Goal: Task Accomplishment & Management: Manage account settings

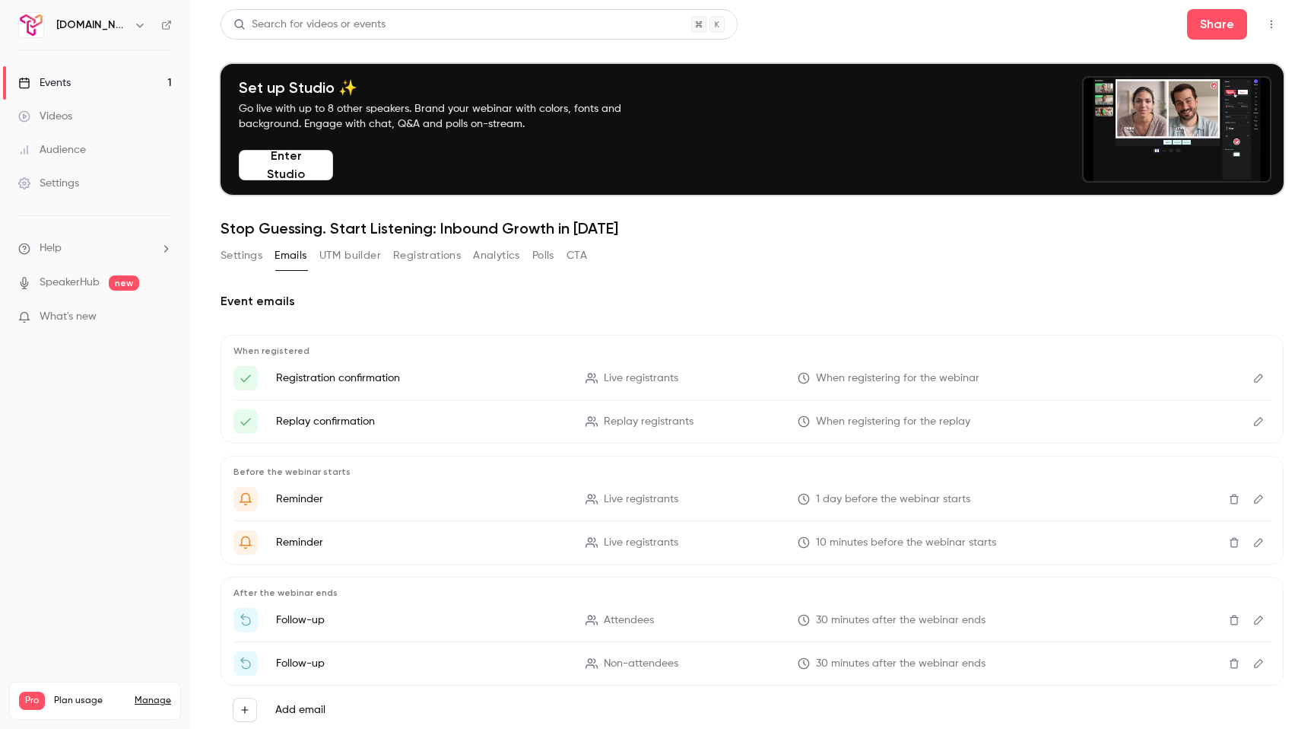
scroll to position [45, 0]
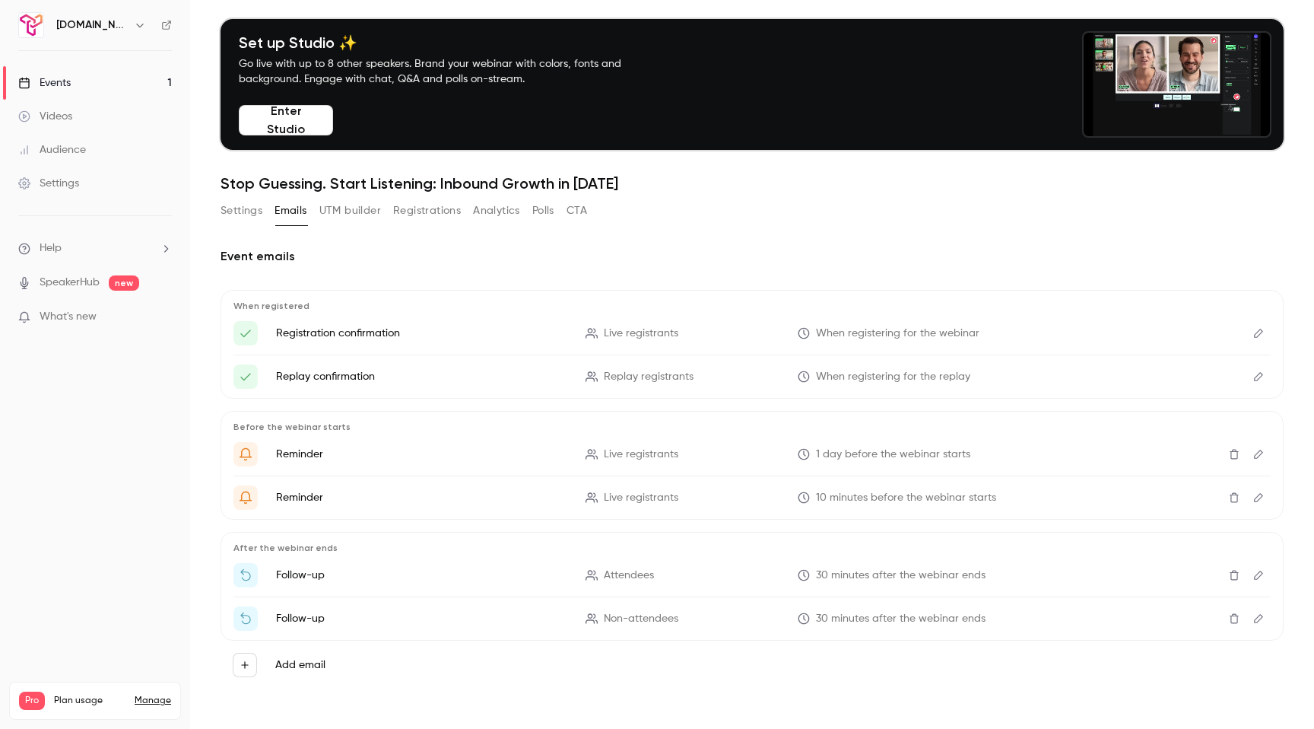
click at [21, 82] on icon at bounding box center [24, 83] width 10 height 11
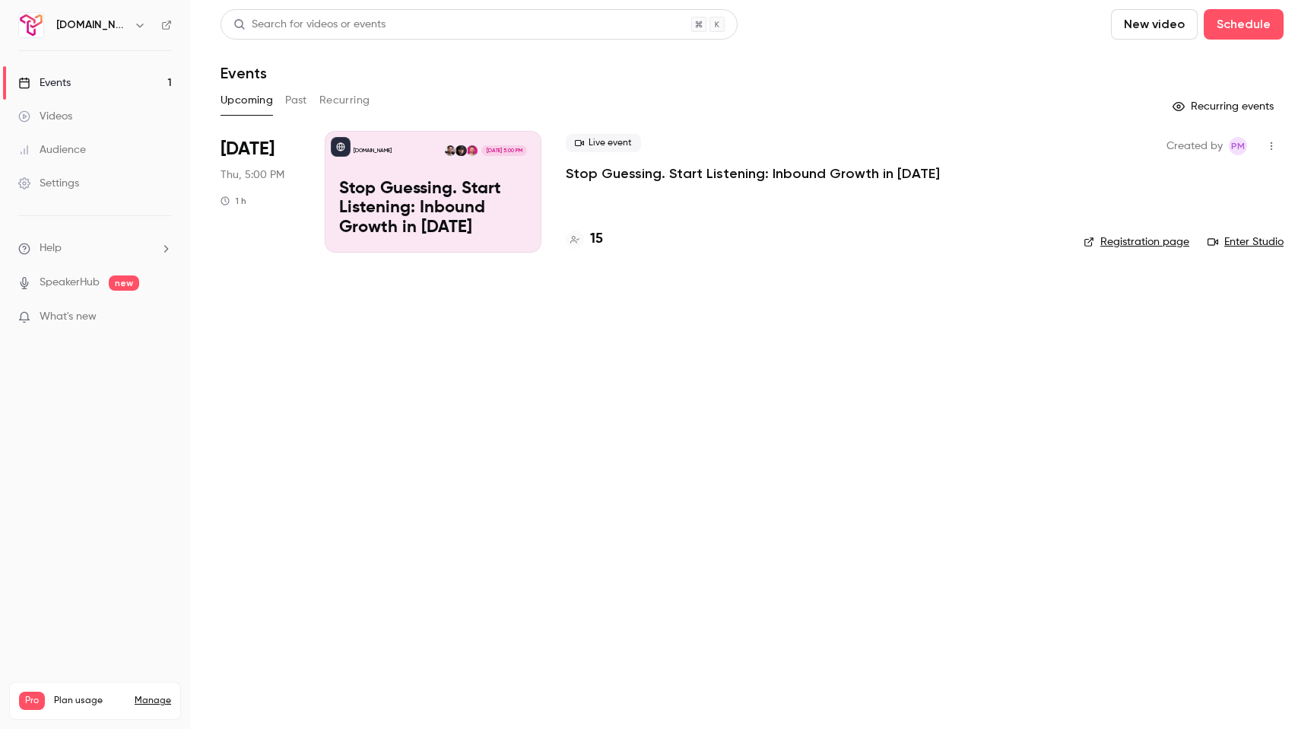
click at [511, 215] on p "Stop Guessing. Start Listening: Inbound Growth in [DATE]" at bounding box center [433, 209] width 188 height 59
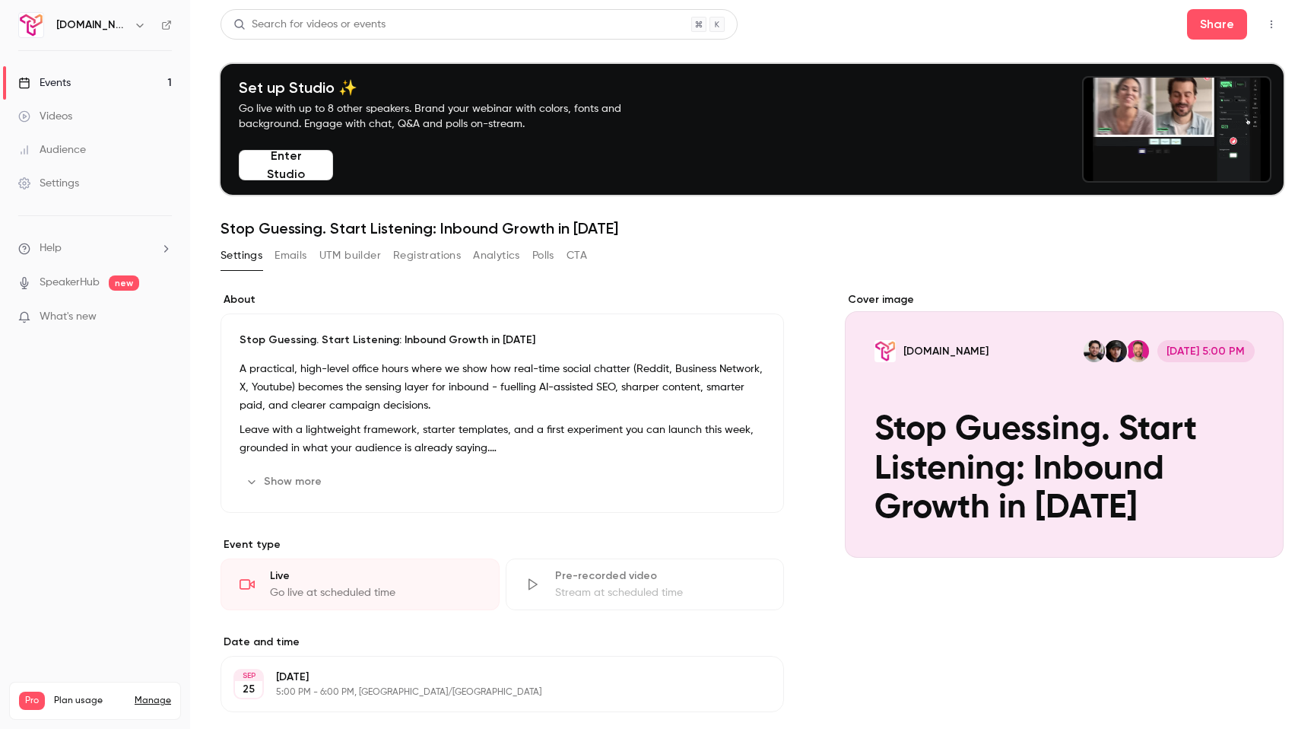
click at [81, 90] on link "Events 1" at bounding box center [95, 82] width 190 height 33
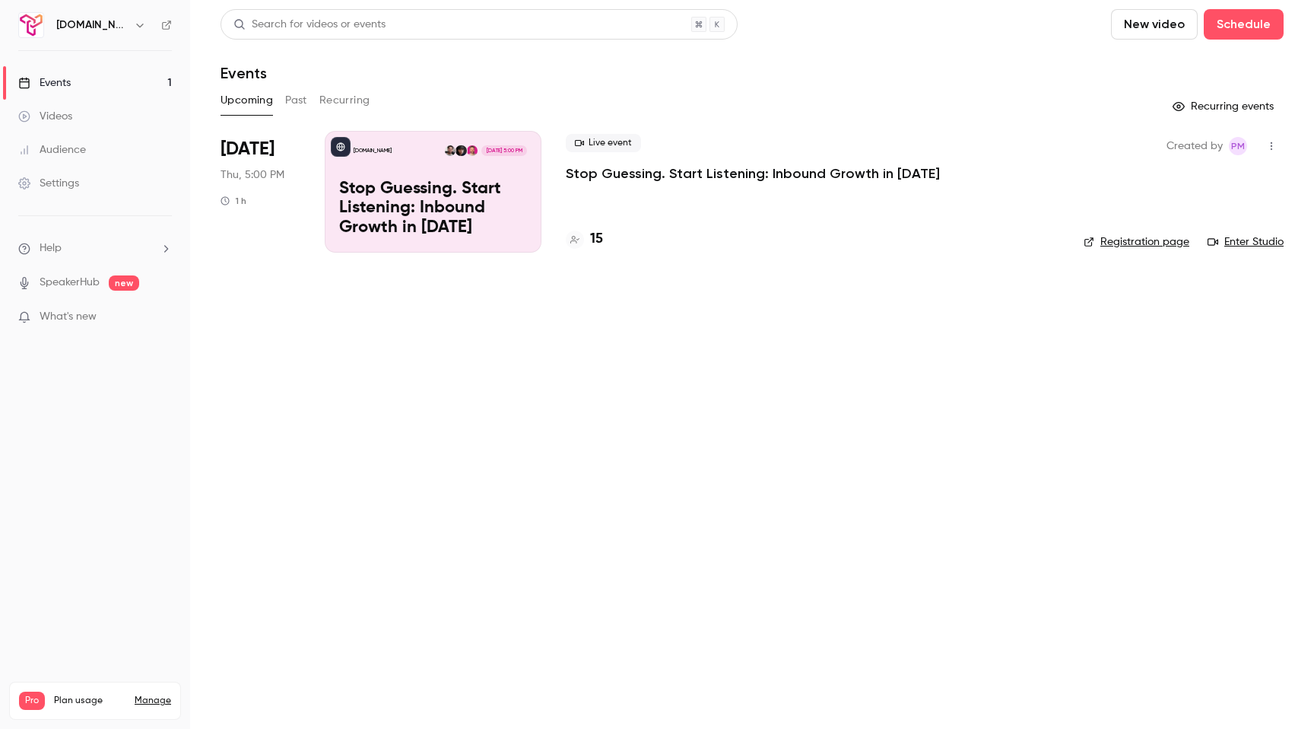
click at [636, 170] on p "Stop Guessing. Start Listening: Inbound Growth in [DATE]" at bounding box center [753, 173] width 374 height 18
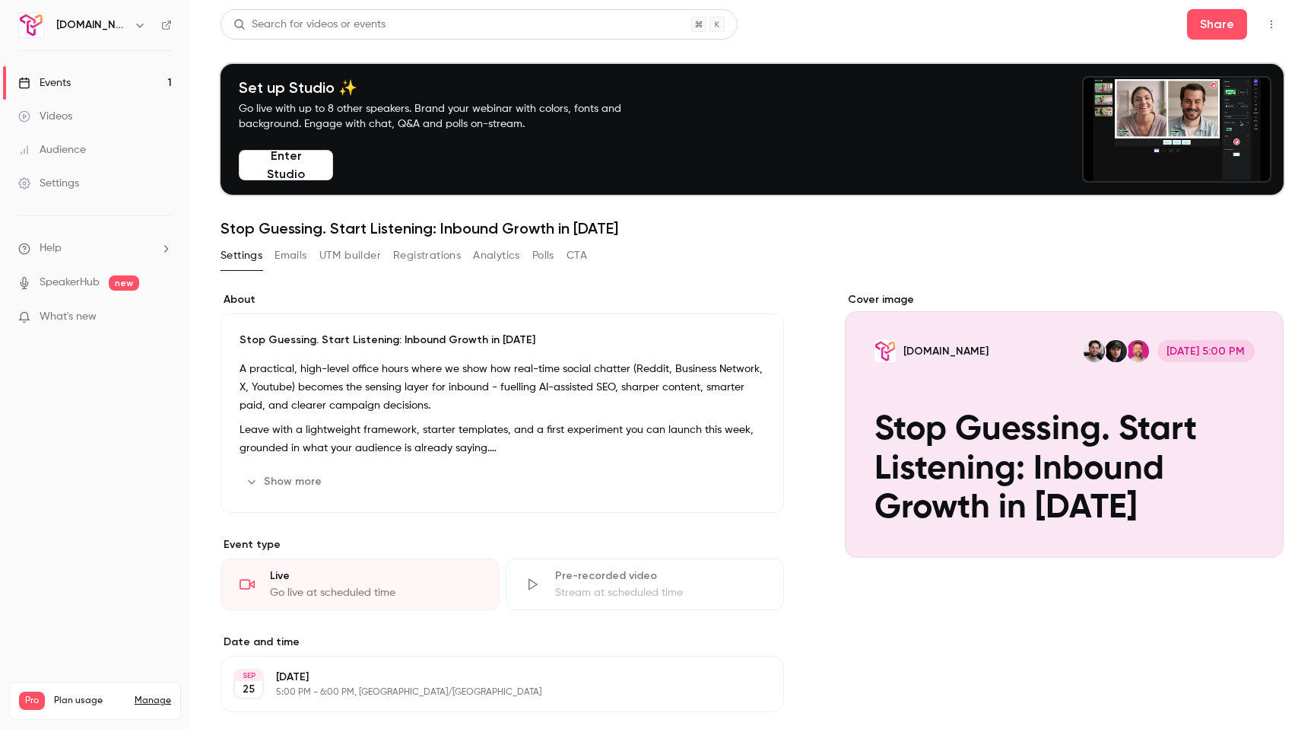
click at [382, 224] on h1 "Stop Guessing. Start Listening: Inbound Growth in [DATE]" at bounding box center [752, 228] width 1063 height 18
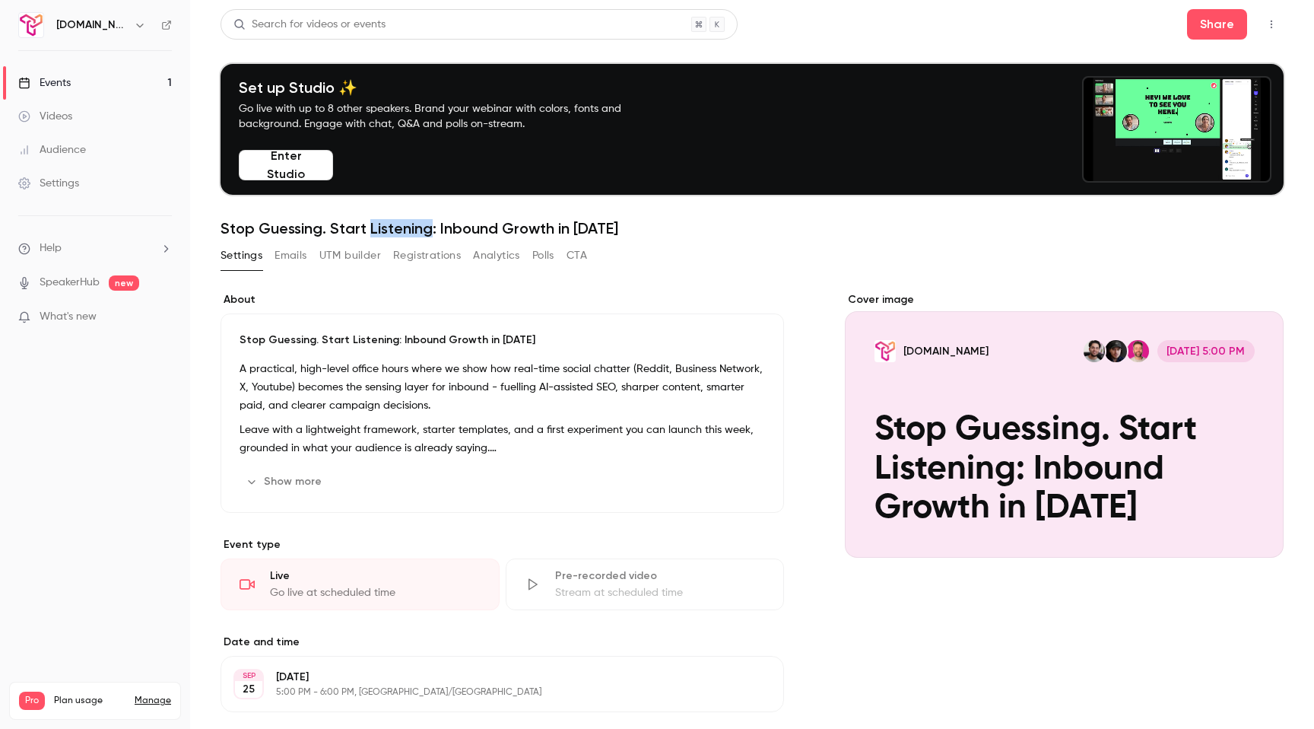
click at [382, 224] on h1 "Stop Guessing. Start Listening: Inbound Growth in [DATE]" at bounding box center [752, 228] width 1063 height 18
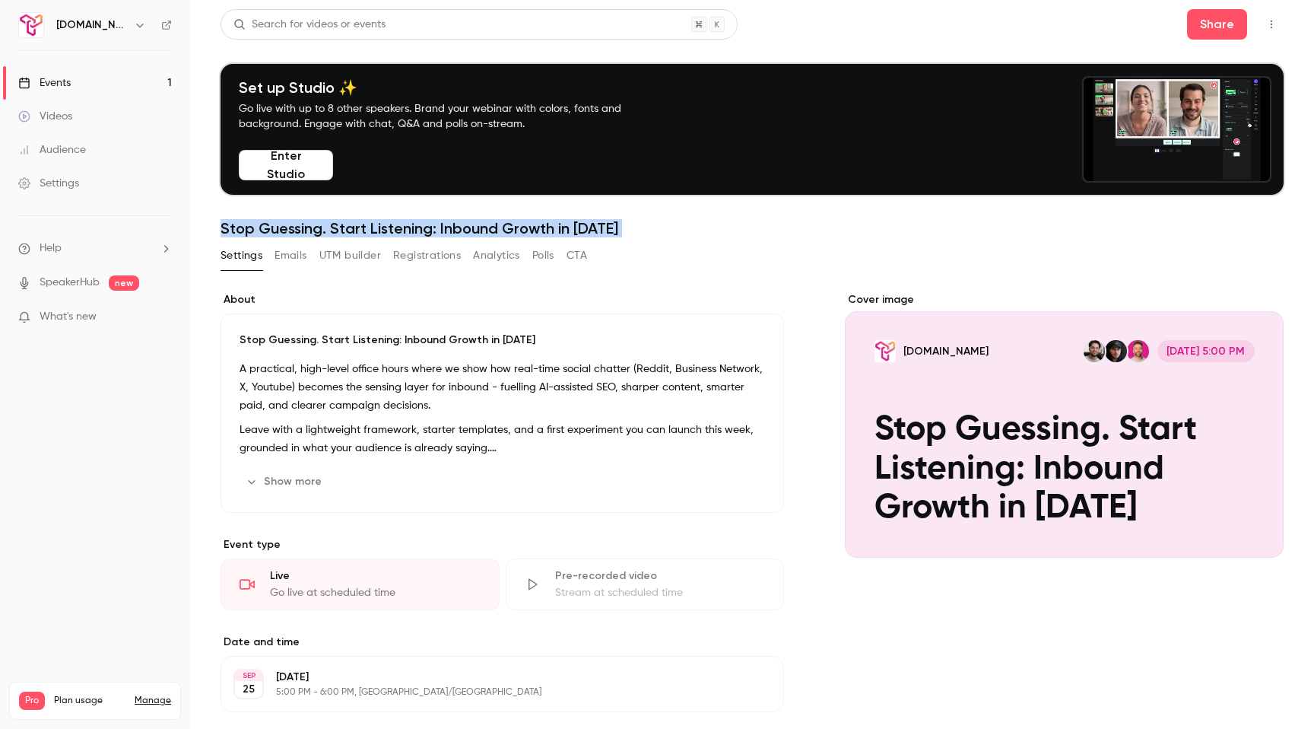
click at [381, 224] on h1 "Stop Guessing. Start Listening: Inbound Growth in [DATE]" at bounding box center [752, 228] width 1063 height 18
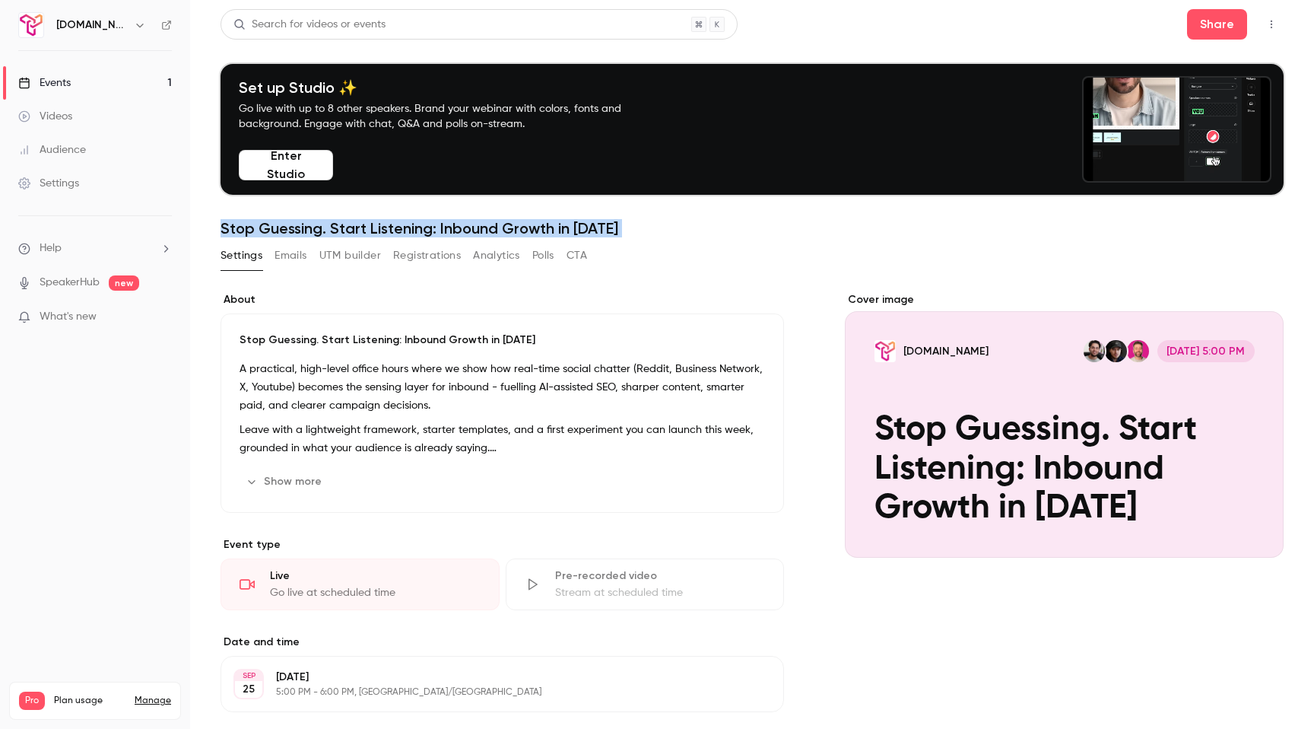
copy div "Stop Guessing. Start Listening: Inbound Growth in [DATE] Settings Emails UTM bu…"
click at [60, 81] on div "Events" at bounding box center [44, 82] width 52 height 15
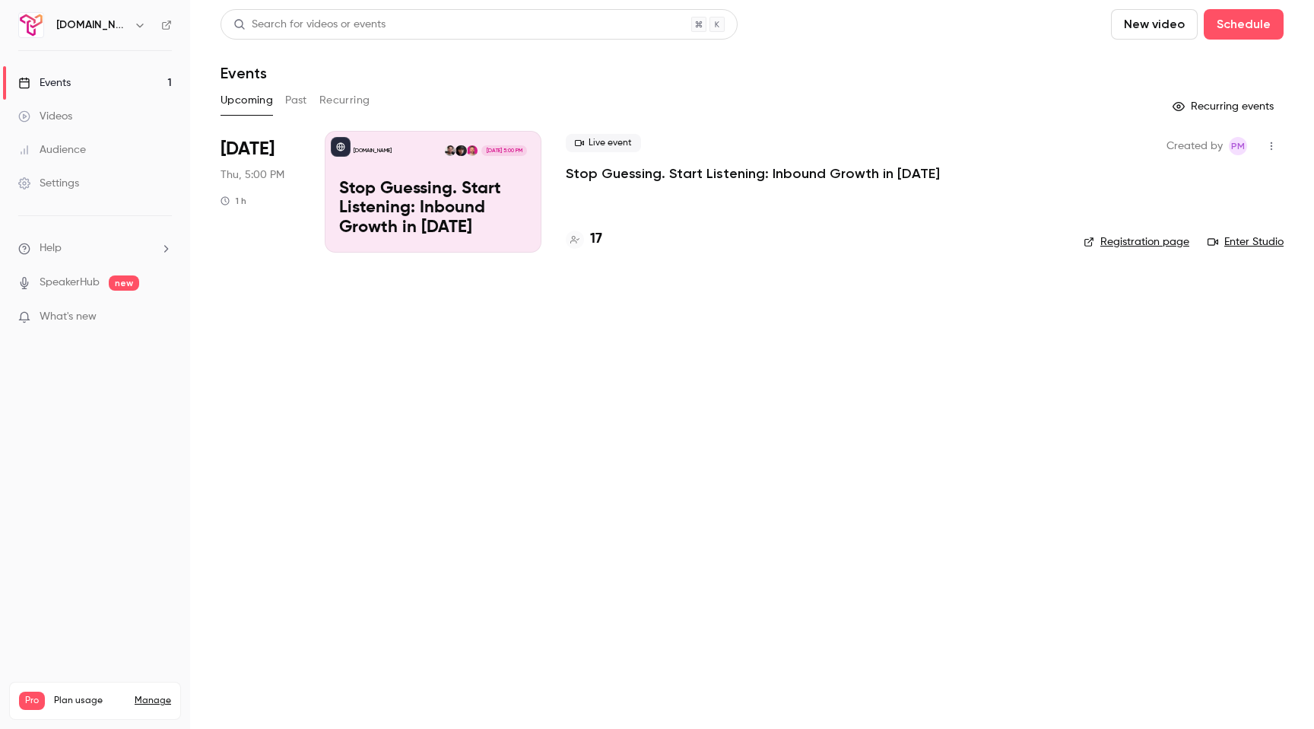
click at [534, 192] on div "[DOMAIN_NAME] [DATE] 5:00 PM Stop Guessing. Start Listening: Inbound Growth in …" at bounding box center [433, 192] width 217 height 122
click at [1159, 247] on link "Registration page" at bounding box center [1137, 241] width 106 height 15
click at [1278, 148] on button "button" at bounding box center [1272, 146] width 24 height 24
click at [1157, 189] on div "Share" at bounding box center [1213, 184] width 116 height 15
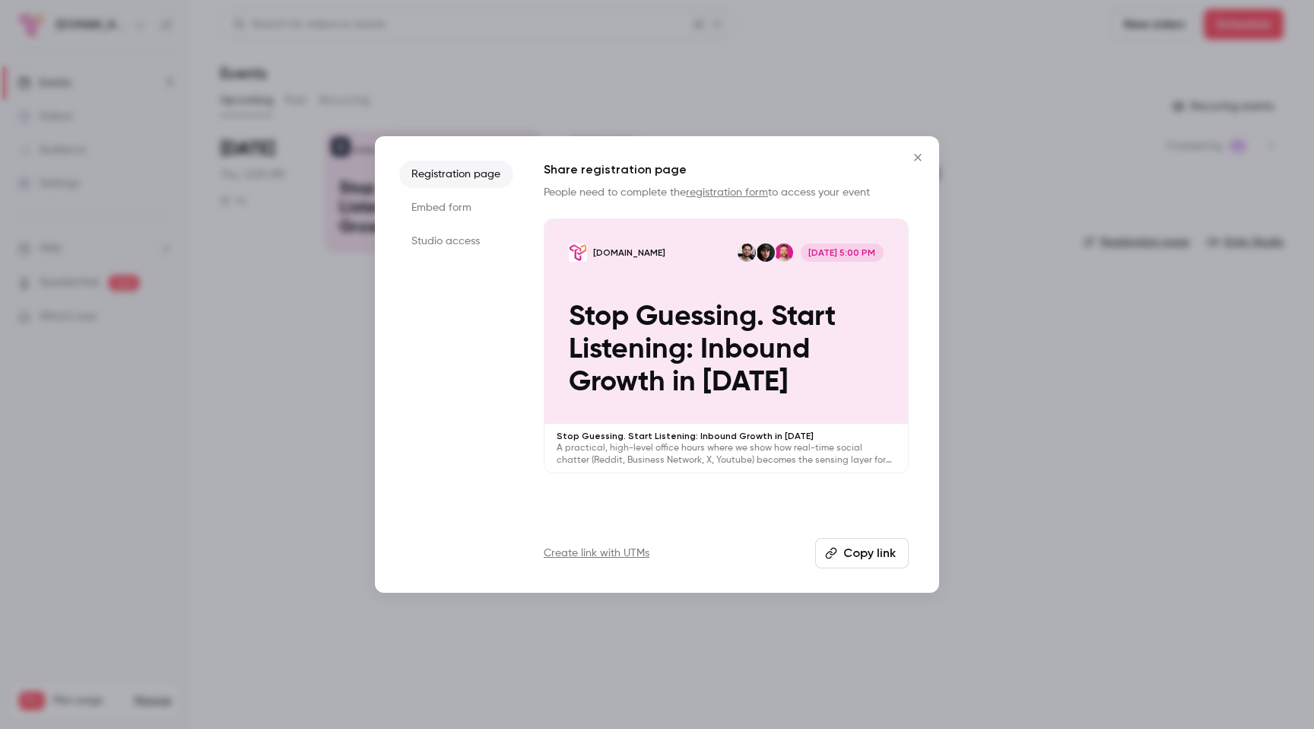
click at [751, 336] on p "Stop Guessing. Start Listening: Inbound Growth in [DATE]" at bounding box center [726, 349] width 315 height 99
click at [457, 222] on ul "Registration page Embed form Studio access" at bounding box center [456, 364] width 114 height 408
click at [450, 206] on li "Embed form" at bounding box center [456, 207] width 114 height 27
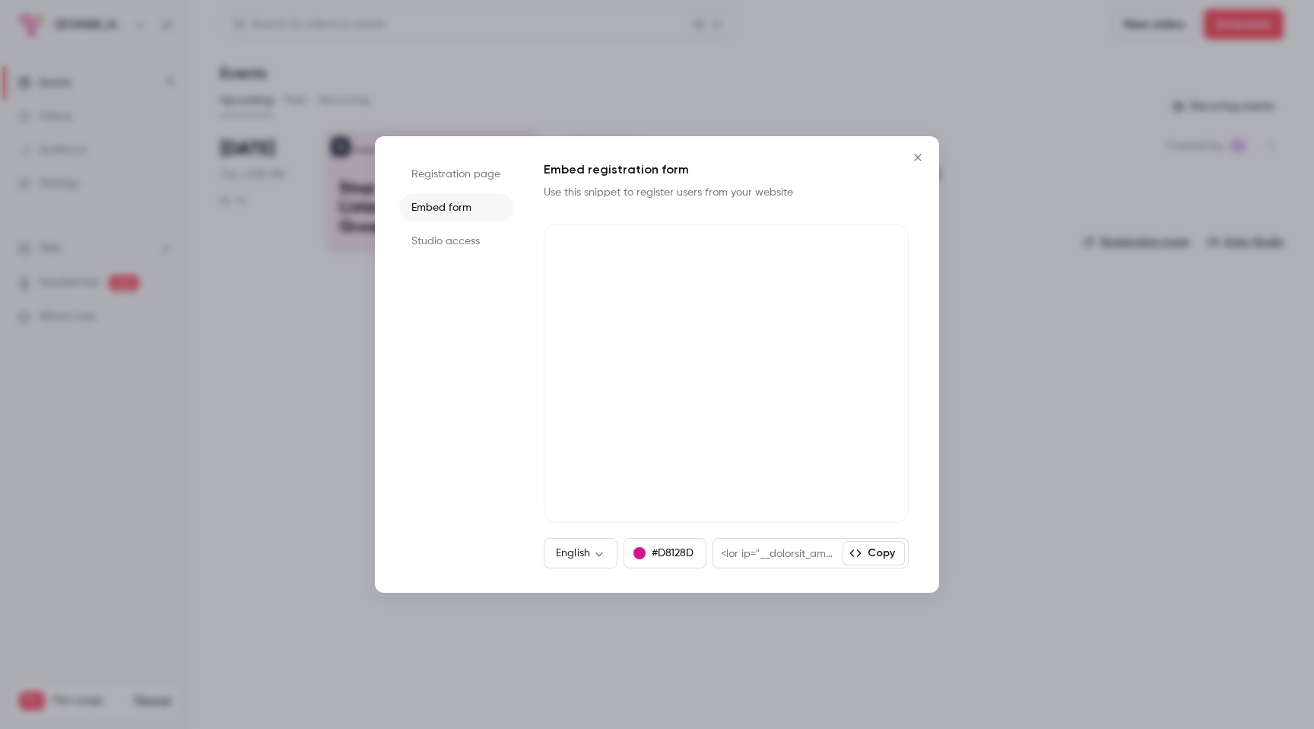
click at [453, 237] on li "Studio access" at bounding box center [456, 240] width 114 height 27
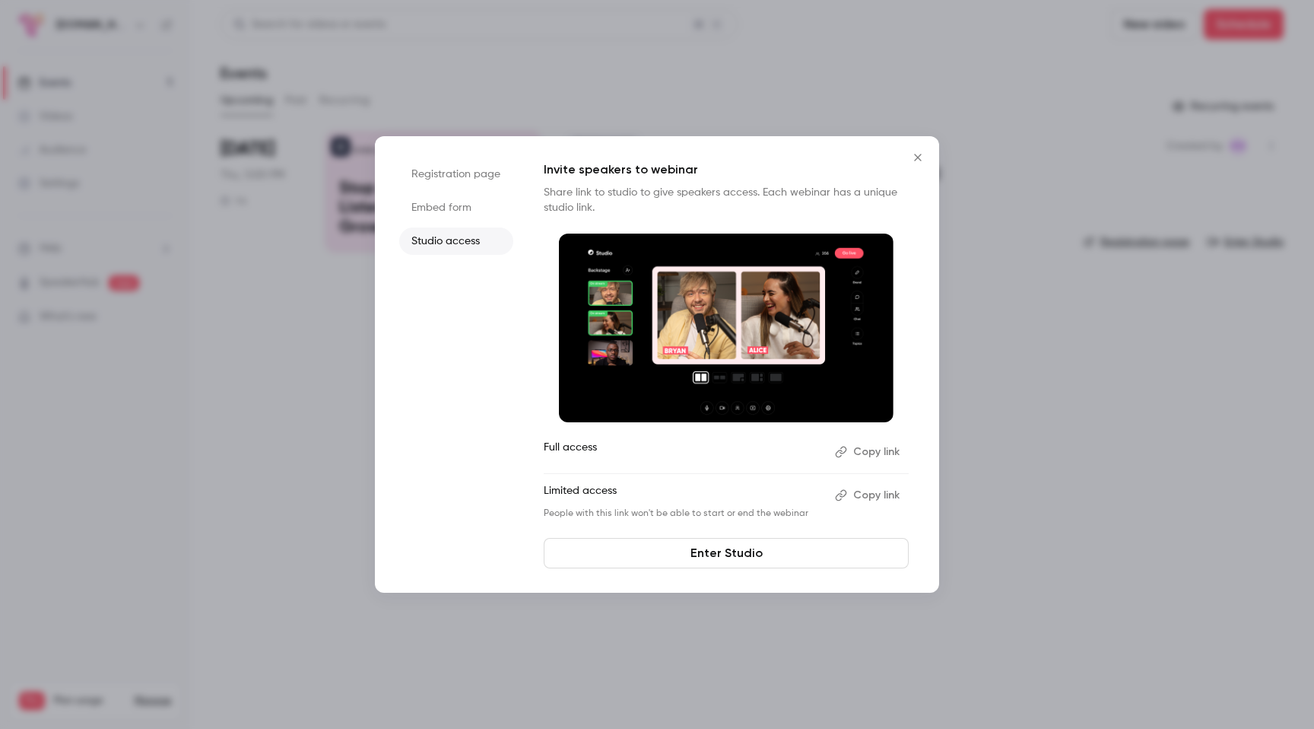
click at [464, 200] on li "Embed form" at bounding box center [456, 207] width 114 height 27
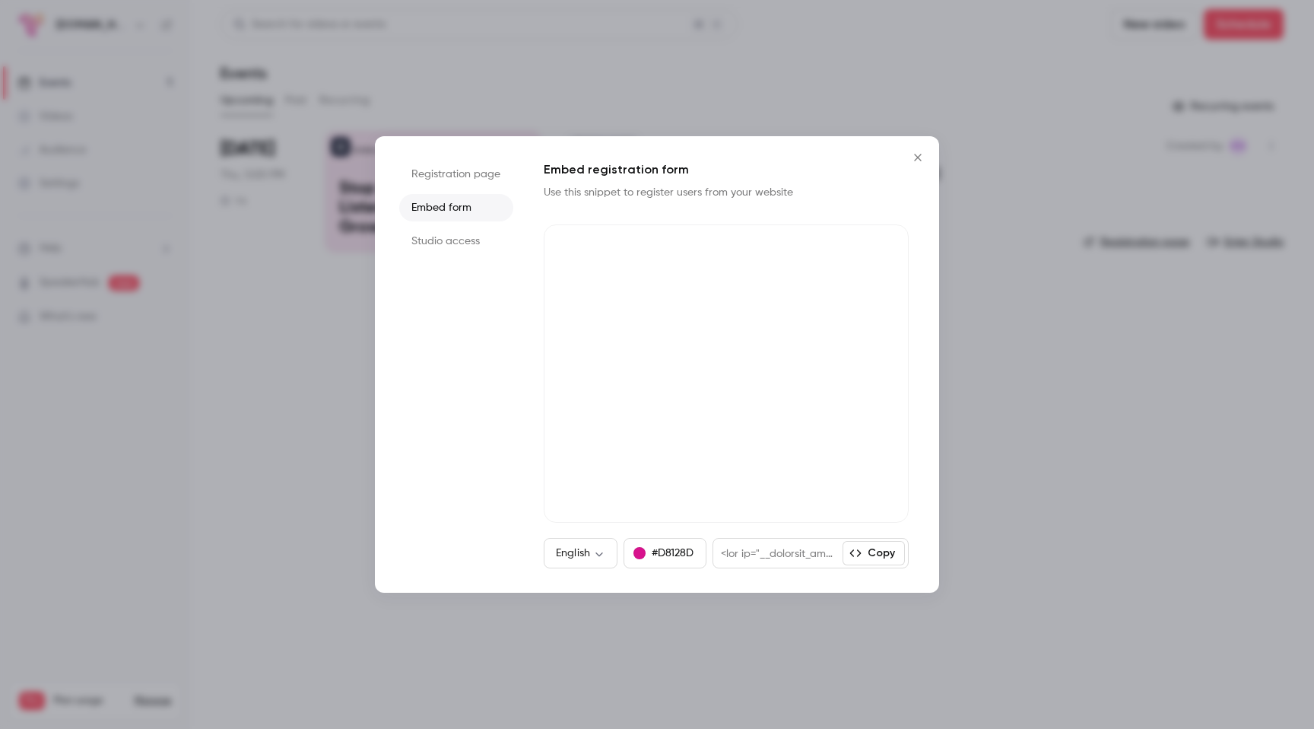
click at [863, 554] on button "Copy" at bounding box center [874, 553] width 62 height 24
click at [461, 178] on li "Registration page" at bounding box center [456, 173] width 114 height 27
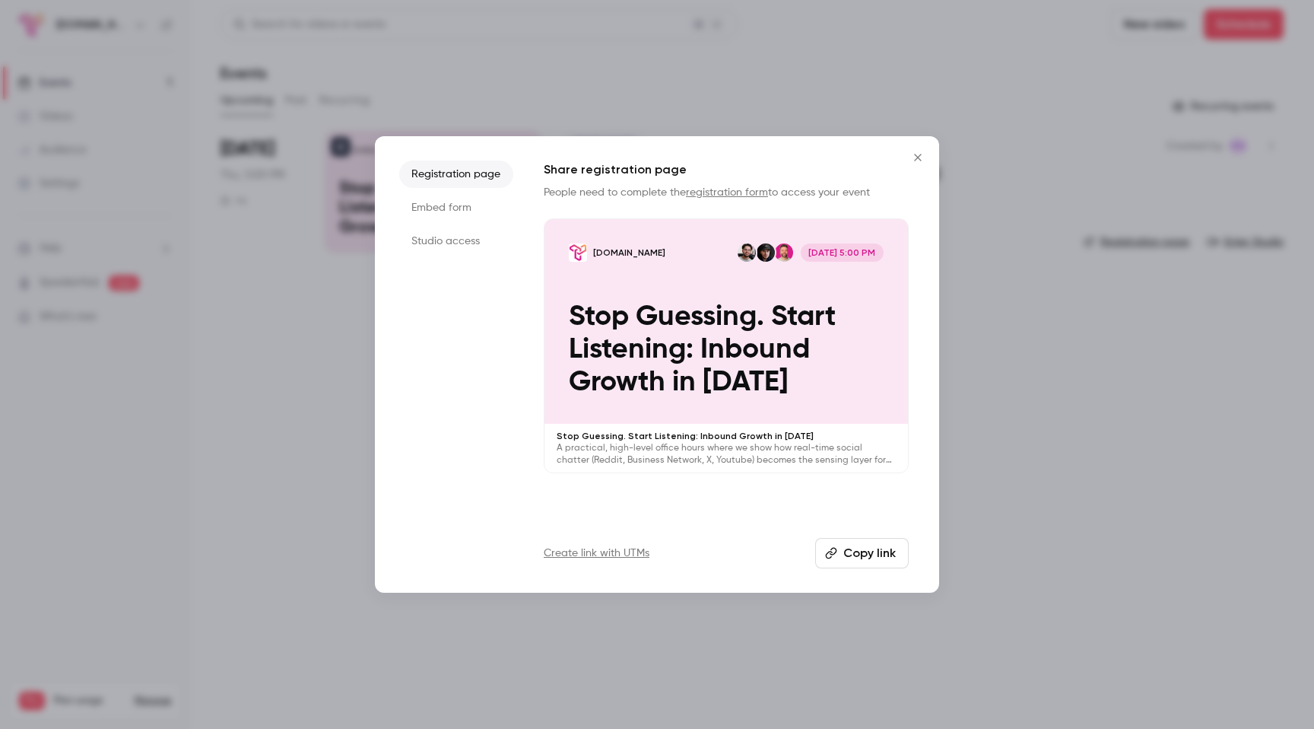
click at [844, 555] on button "Copy link" at bounding box center [862, 553] width 94 height 30
click at [465, 205] on li "Embed form" at bounding box center [456, 207] width 114 height 27
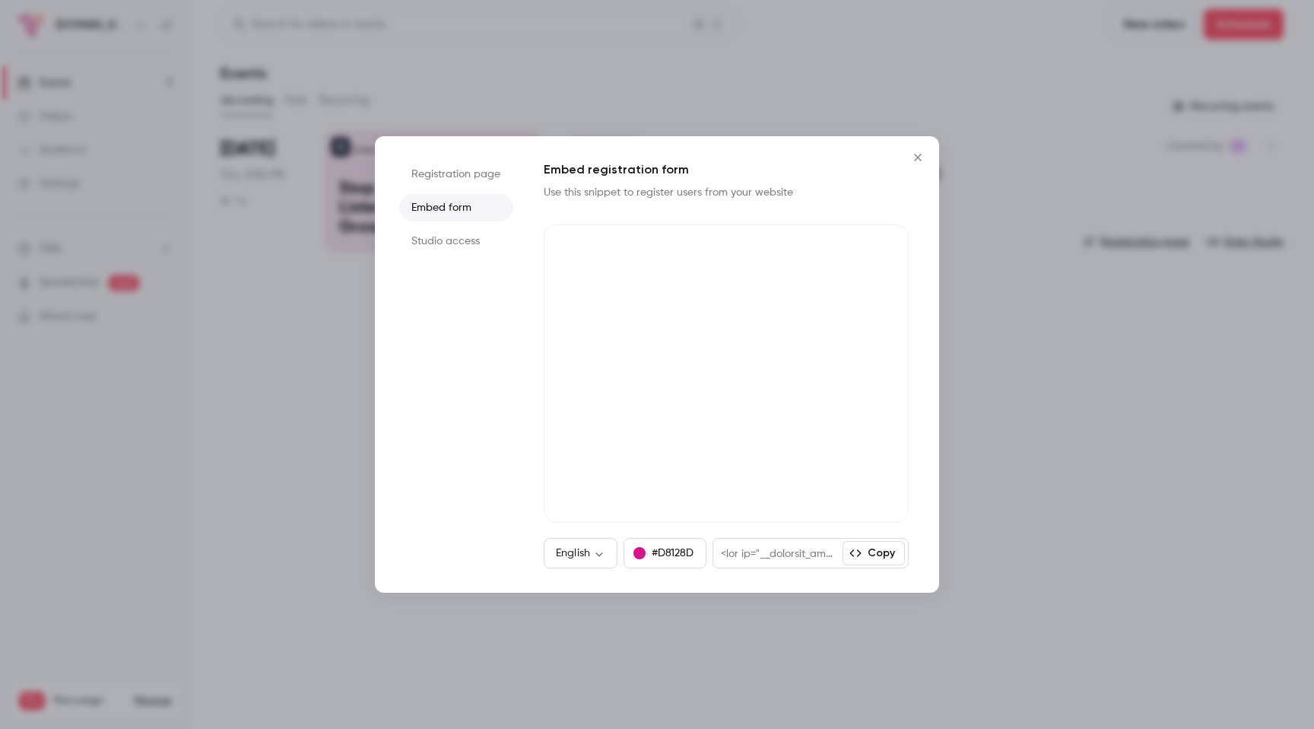
click at [446, 249] on li "Studio access" at bounding box center [456, 240] width 114 height 27
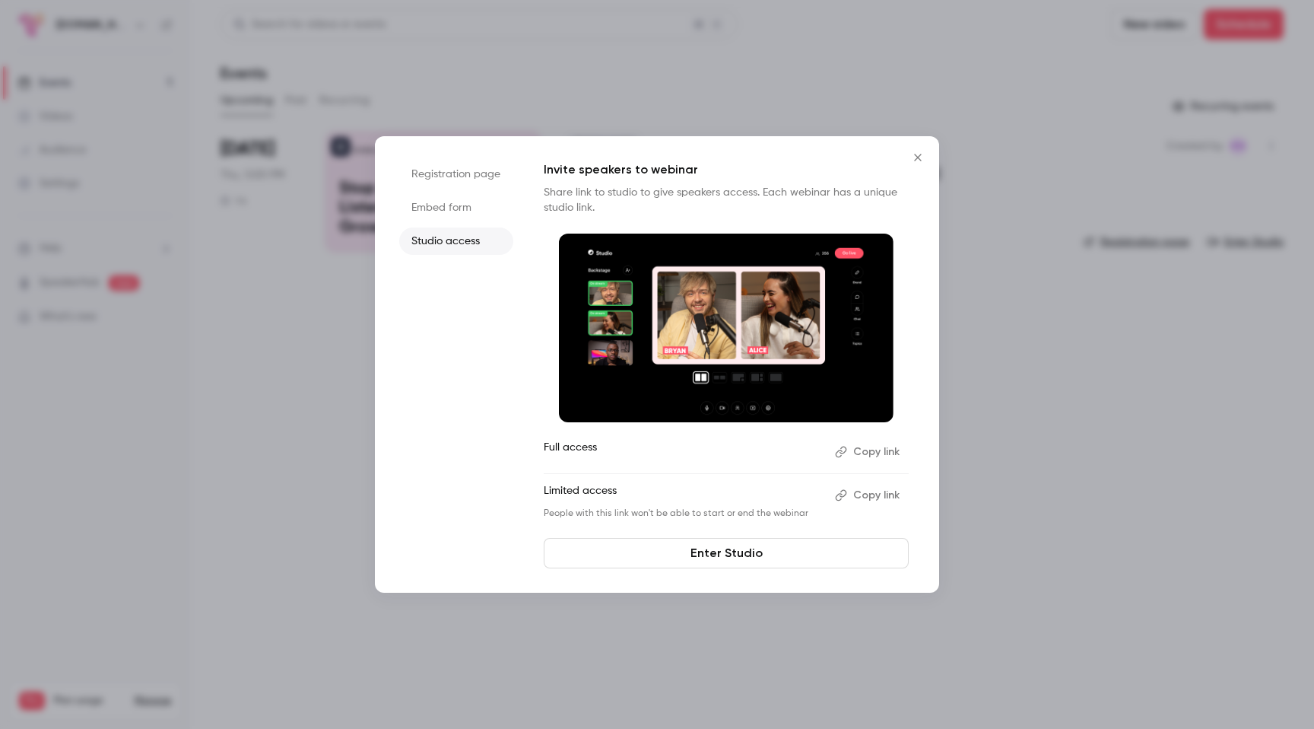
click at [477, 178] on li "Registration page" at bounding box center [456, 173] width 114 height 27
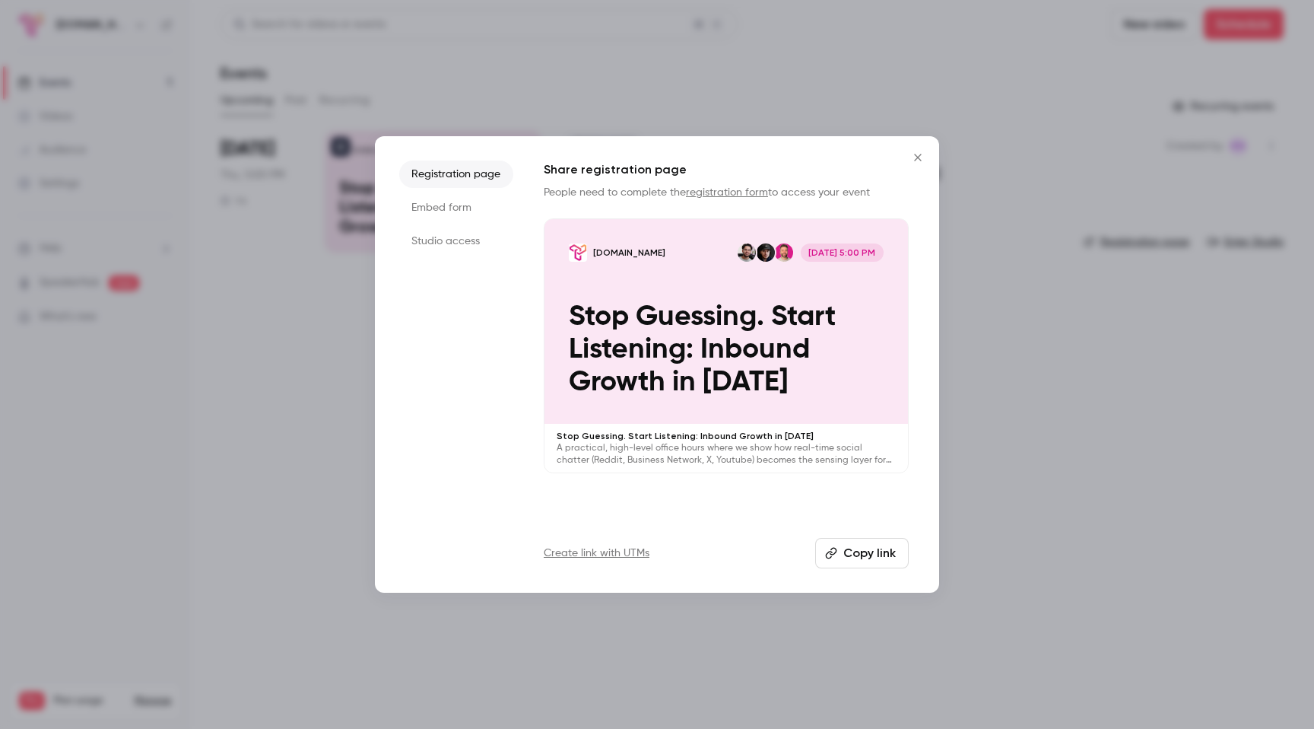
click at [917, 159] on icon "Close" at bounding box center [918, 157] width 18 height 12
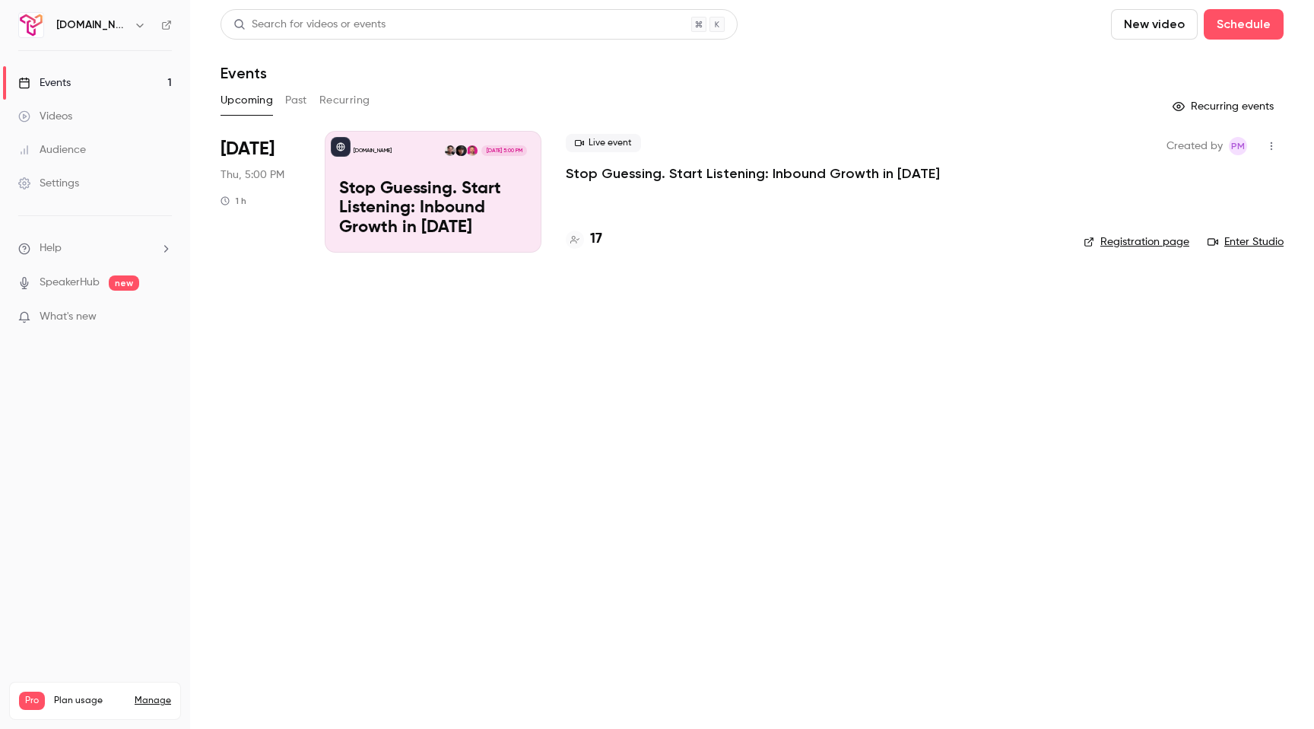
click at [401, 147] on div "[DOMAIN_NAME] [DATE] 5:00 PM" at bounding box center [433, 150] width 188 height 11
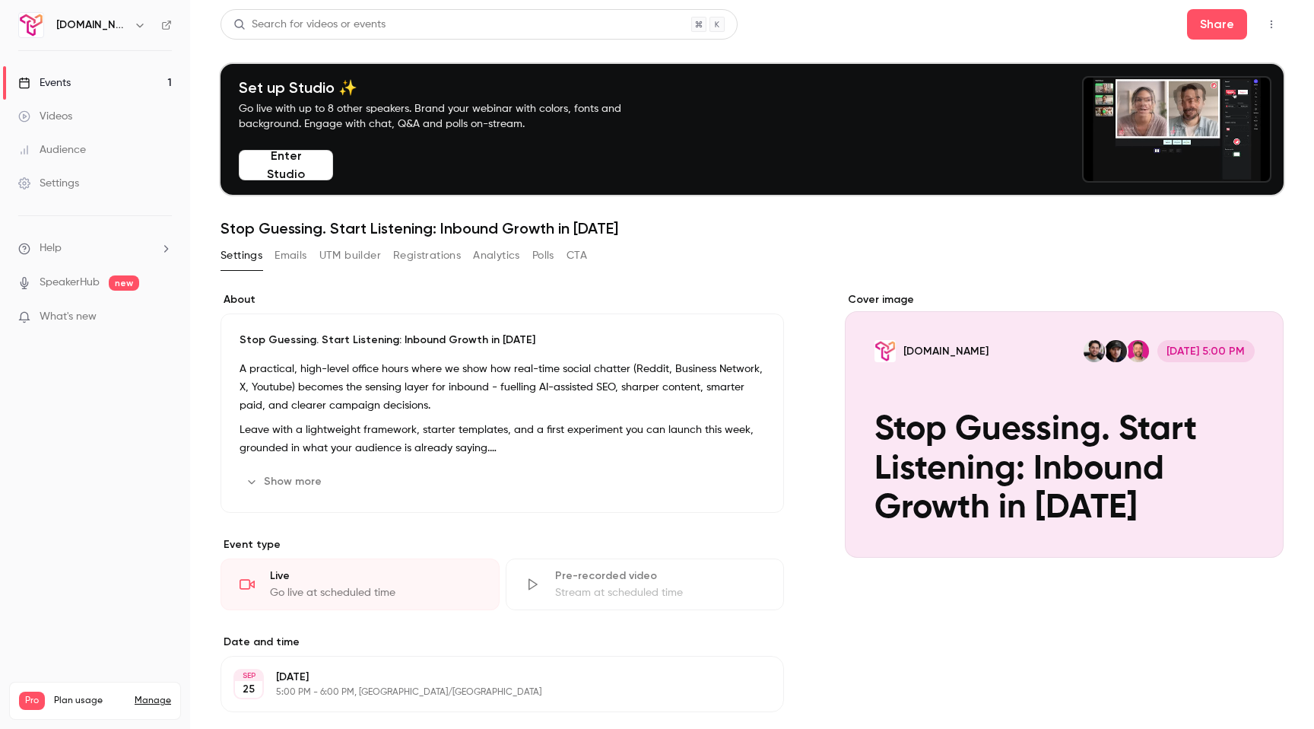
click at [949, 357] on div "Cover image" at bounding box center [1064, 424] width 439 height 265
click at [0, 0] on input "[DOMAIN_NAME] [DATE] 5:00 PM Stop Guessing. Start Listening: Inbound Growth in …" at bounding box center [0, 0] width 0 height 0
click at [77, 84] on link "Events 1" at bounding box center [95, 82] width 190 height 33
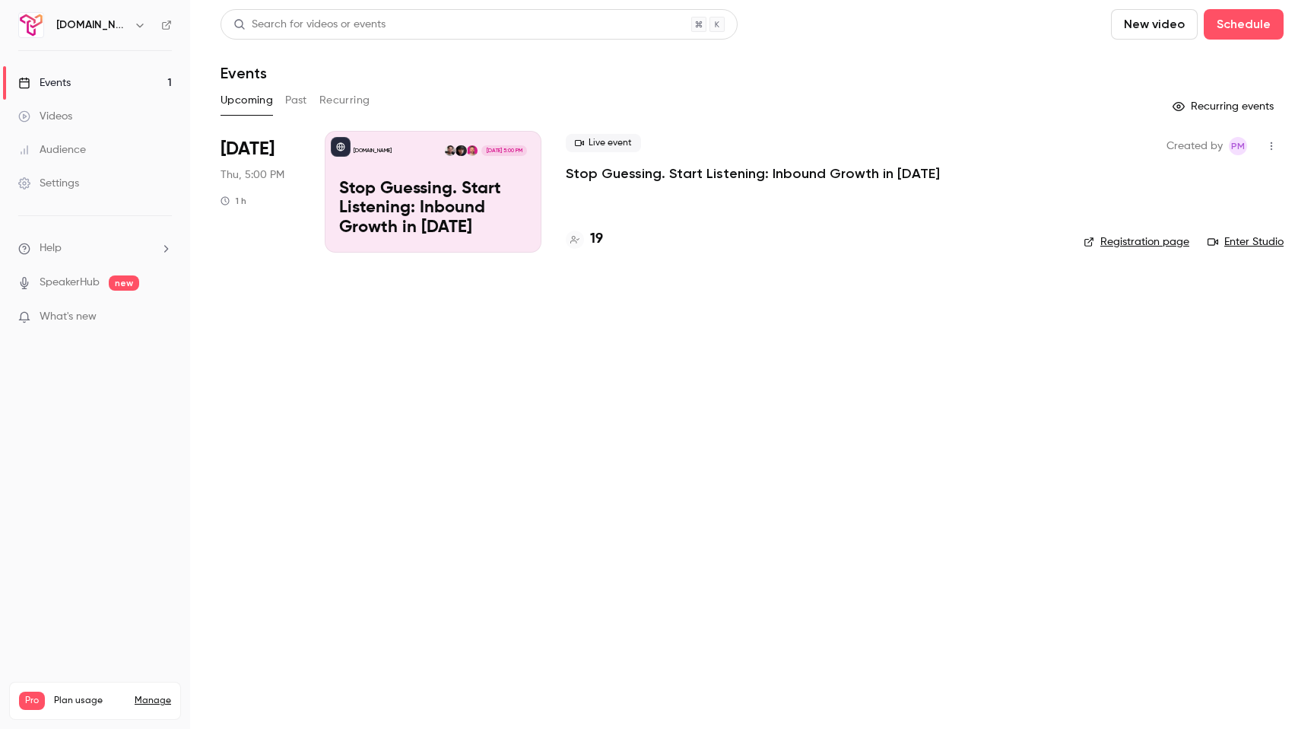
click at [59, 152] on div "Audience" at bounding box center [52, 149] width 68 height 15
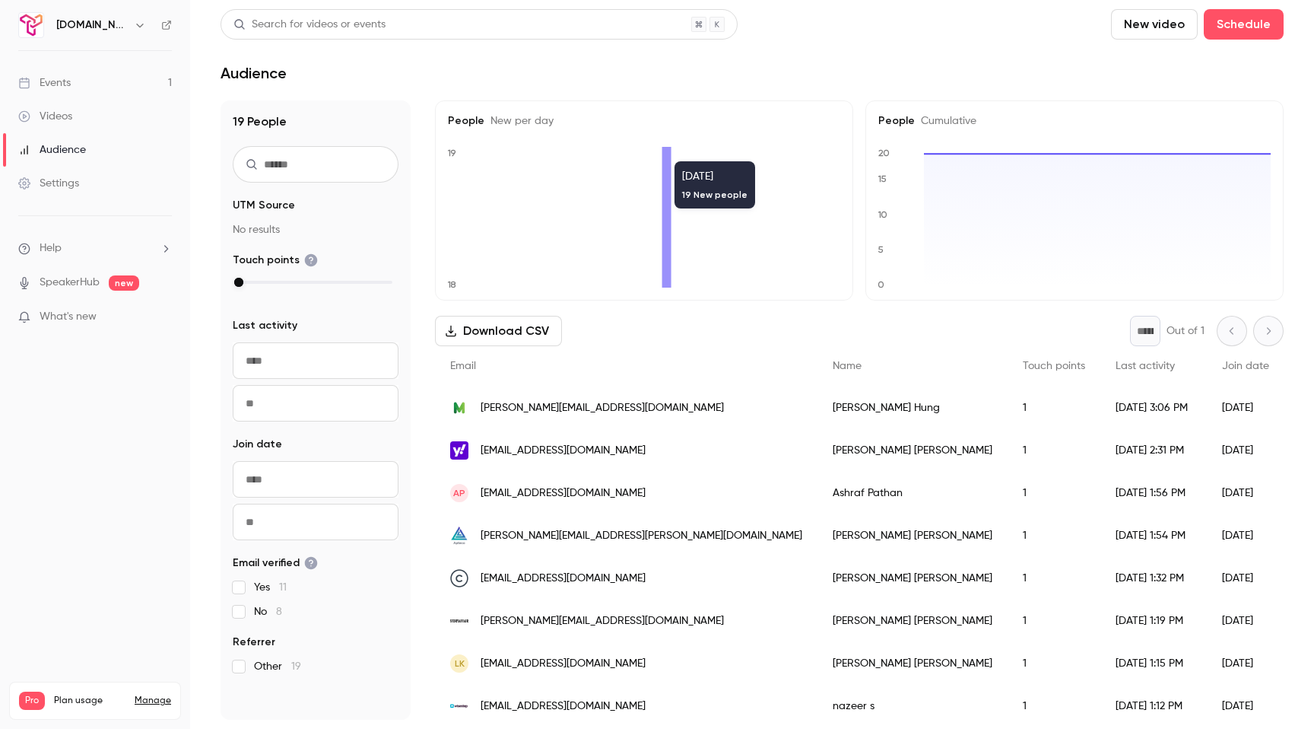
click at [63, 84] on div "Events" at bounding box center [44, 82] width 52 height 15
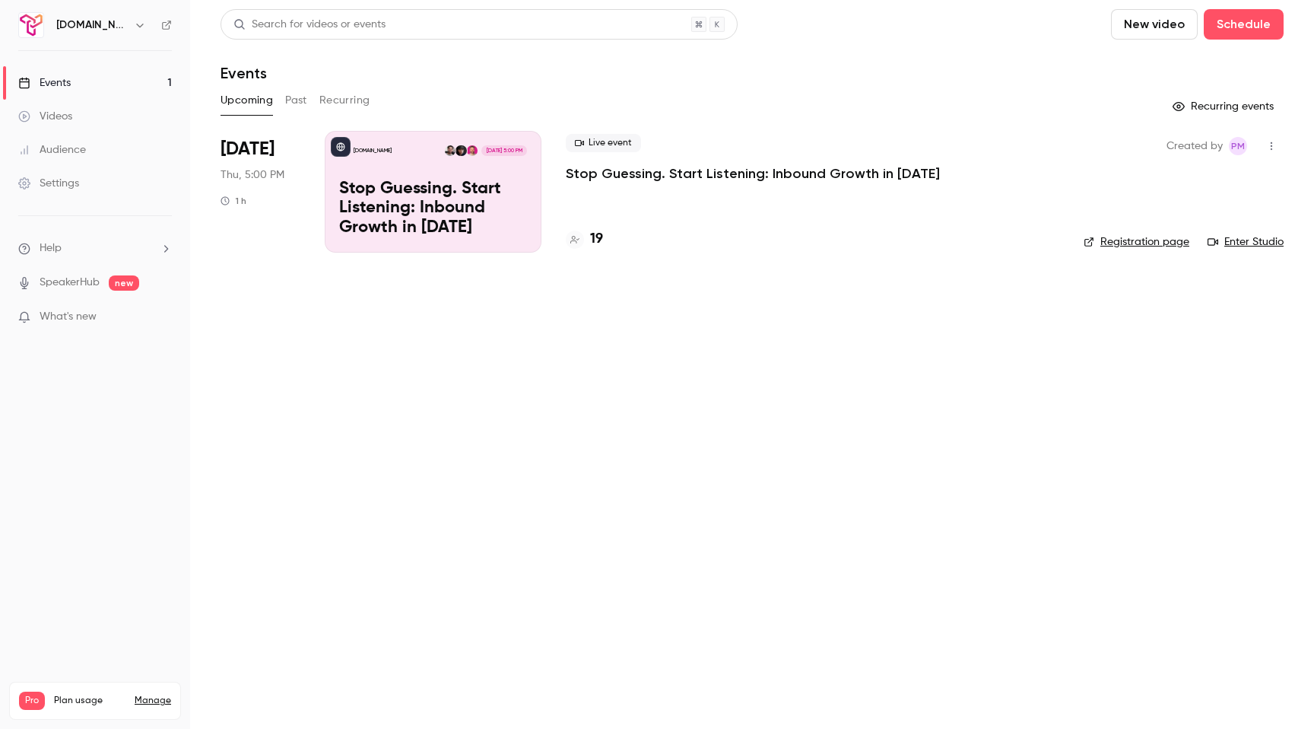
click at [1114, 240] on link "Registration page" at bounding box center [1137, 241] width 106 height 15
click at [1117, 240] on link "Registration page" at bounding box center [1137, 241] width 106 height 15
click at [62, 150] on div "Audience" at bounding box center [52, 149] width 68 height 15
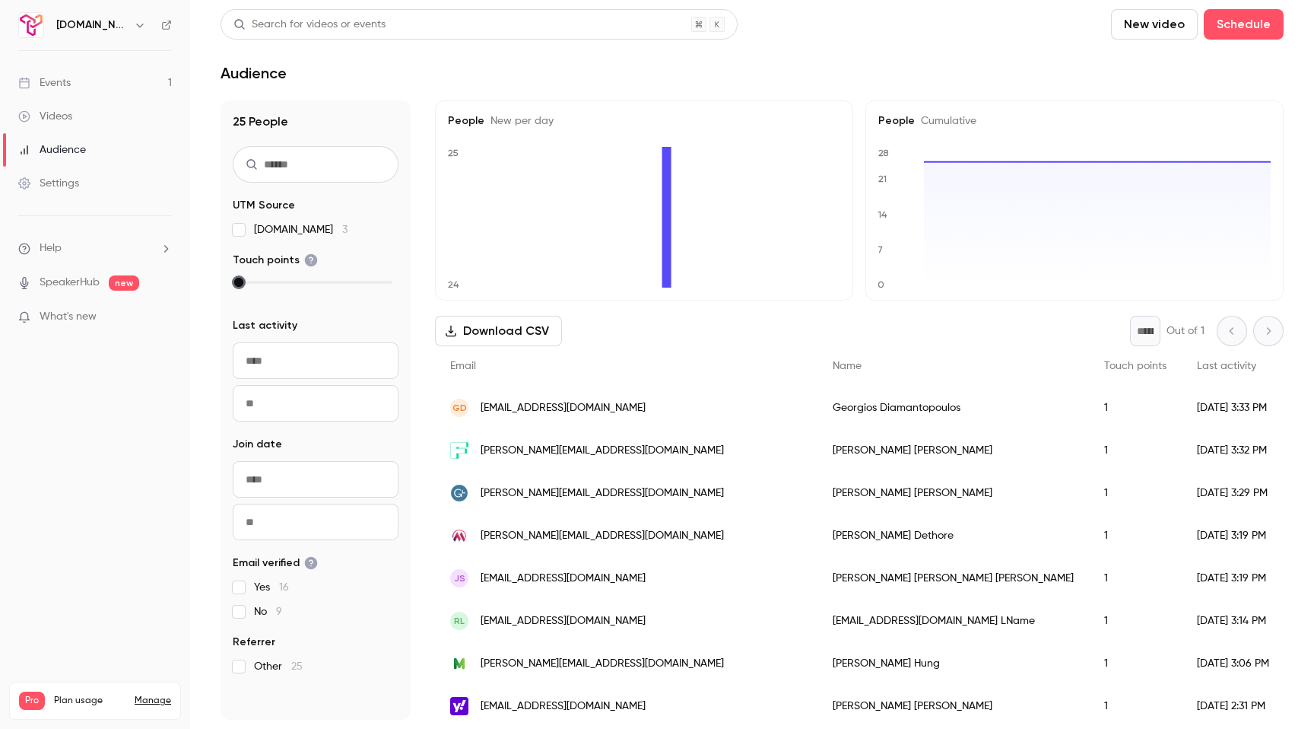
drag, startPoint x: 239, startPoint y: 281, endPoint x: 340, endPoint y: 281, distance: 101.2
click at [340, 281] on div at bounding box center [316, 282] width 154 height 11
click at [234, 278] on div at bounding box center [316, 290] width 166 height 26
drag, startPoint x: 238, startPoint y: 283, endPoint x: 287, endPoint y: 284, distance: 48.7
click at [287, 284] on div at bounding box center [316, 282] width 154 height 11
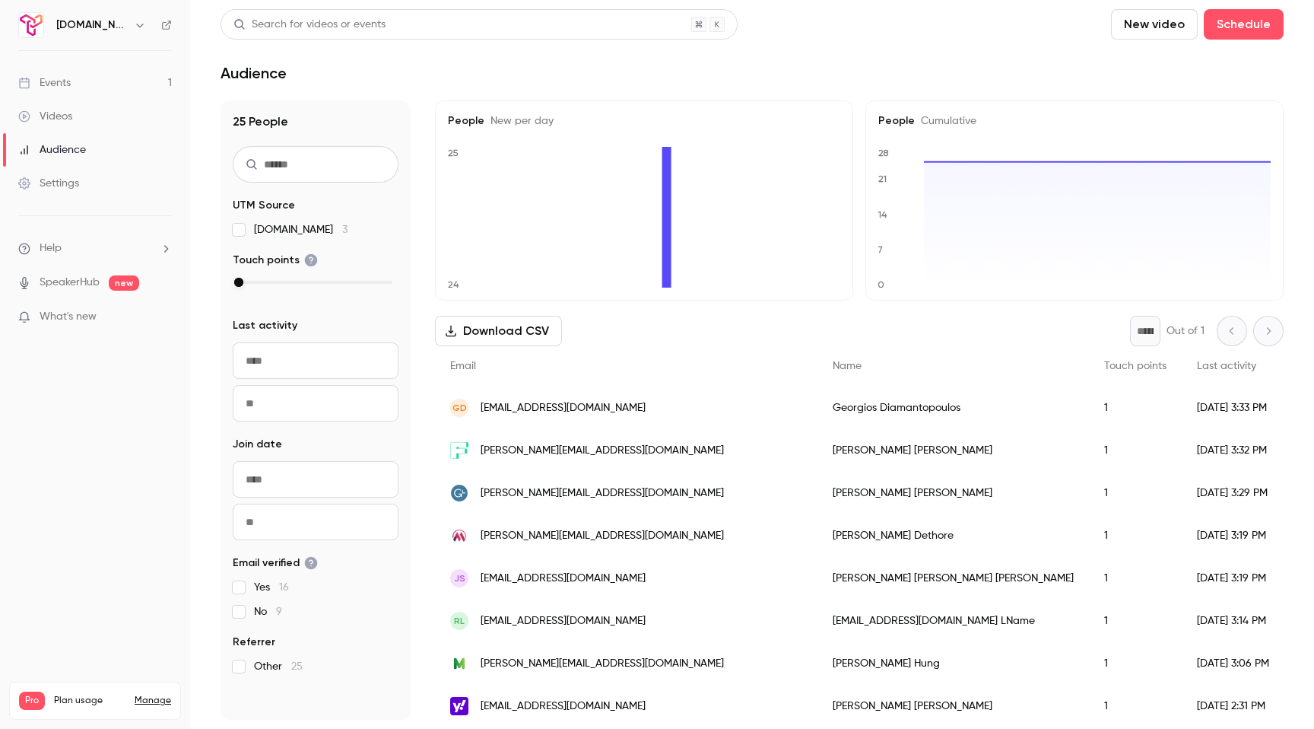
click at [65, 176] on div "Settings" at bounding box center [48, 183] width 61 height 15
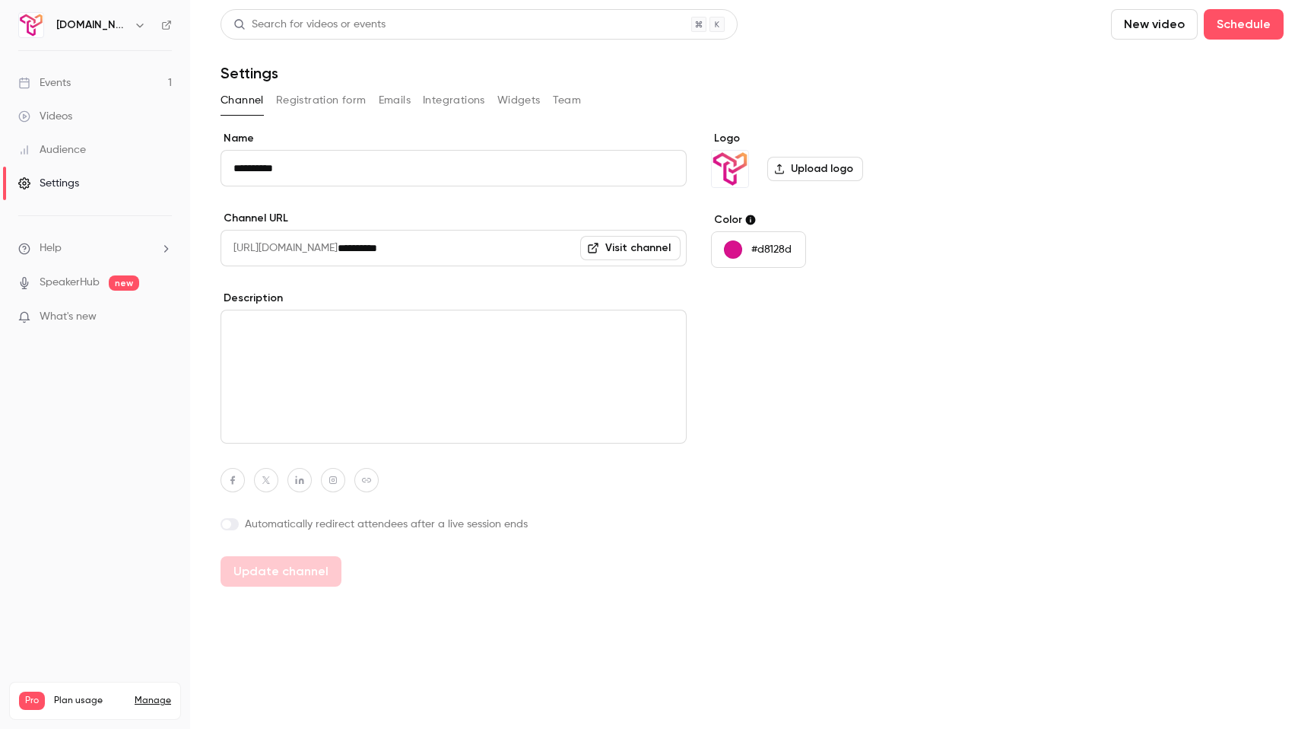
click at [47, 134] on link "Audience" at bounding box center [95, 149] width 190 height 33
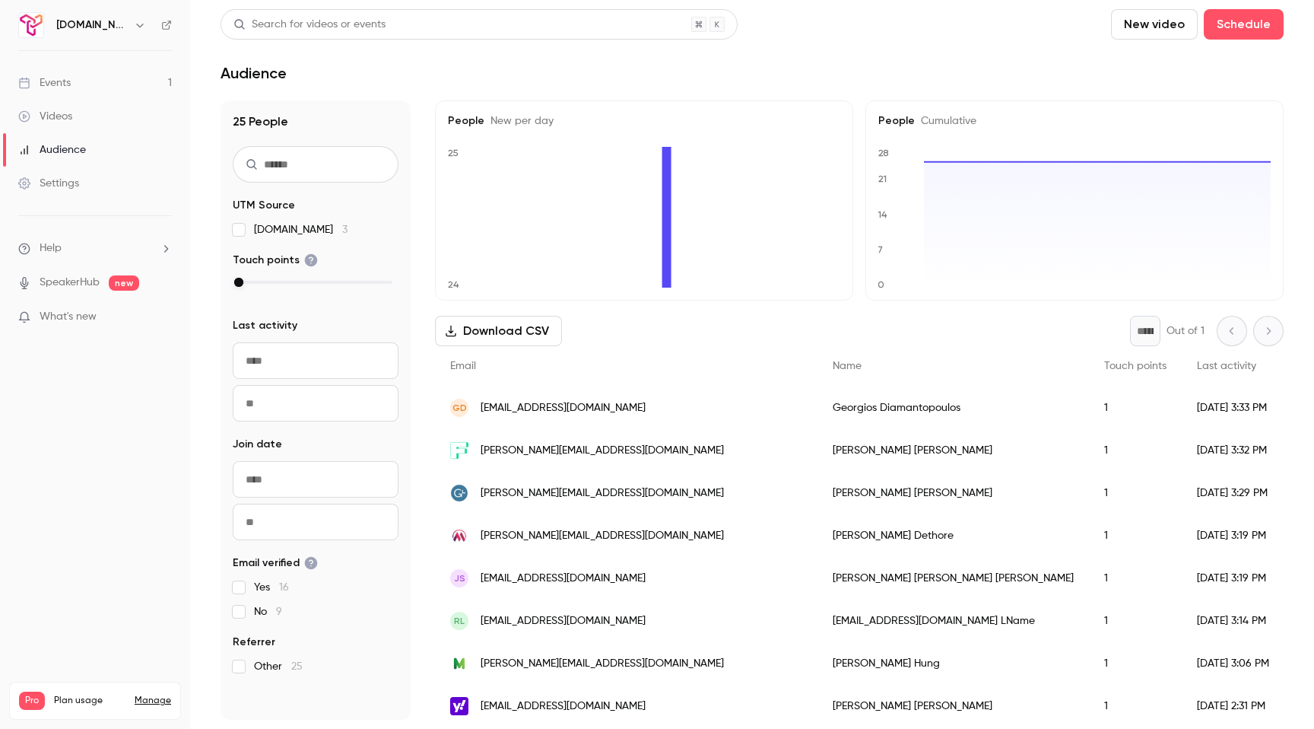
click at [47, 250] on span "Help" at bounding box center [51, 248] width 22 height 16
click at [237, 269] on link "Help center" at bounding box center [280, 278] width 167 height 40
click at [131, 18] on button "button" at bounding box center [140, 25] width 18 height 18
click at [87, 96] on div "Trigify.io piers@trigify.io Billing Pro New channel Log out" at bounding box center [127, 151] width 228 height 179
click at [55, 96] on div "Trigify.io piers@trigify.io Billing Pro New channel Log out" at bounding box center [127, 151] width 228 height 179
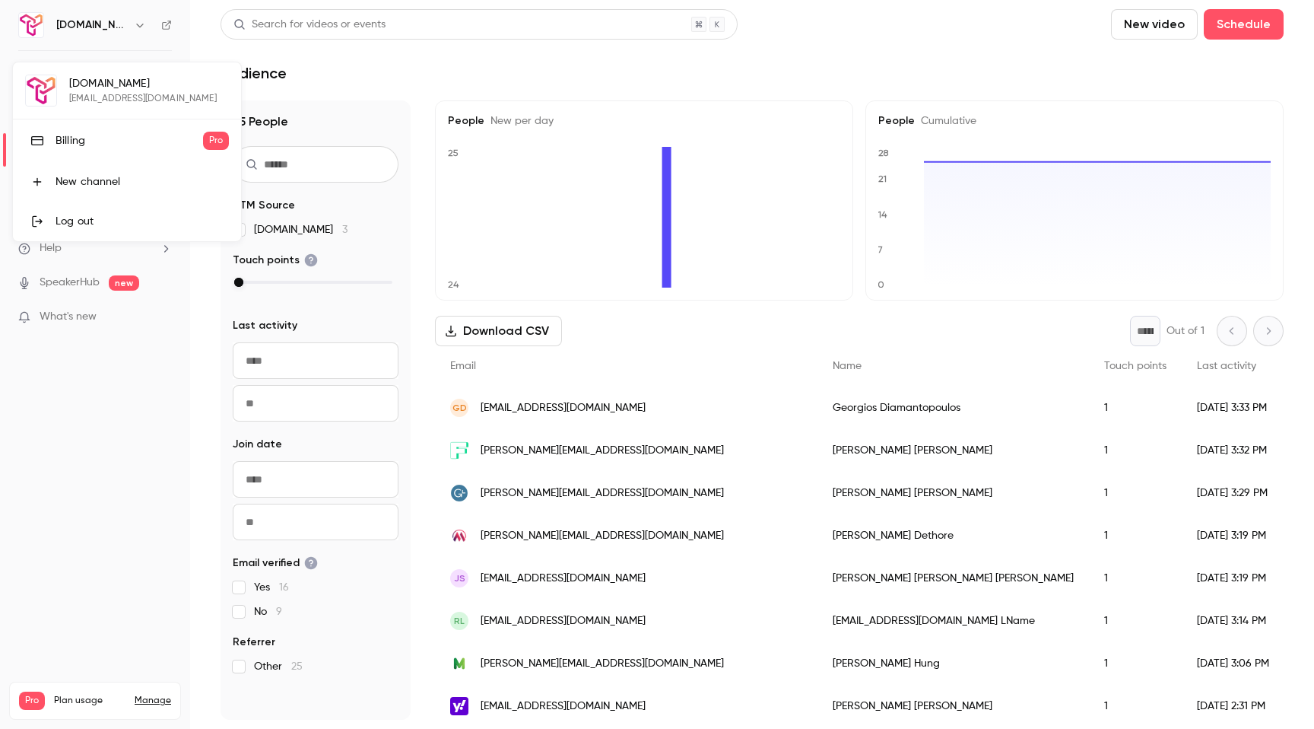
click at [116, 412] on div at bounding box center [657, 364] width 1314 height 729
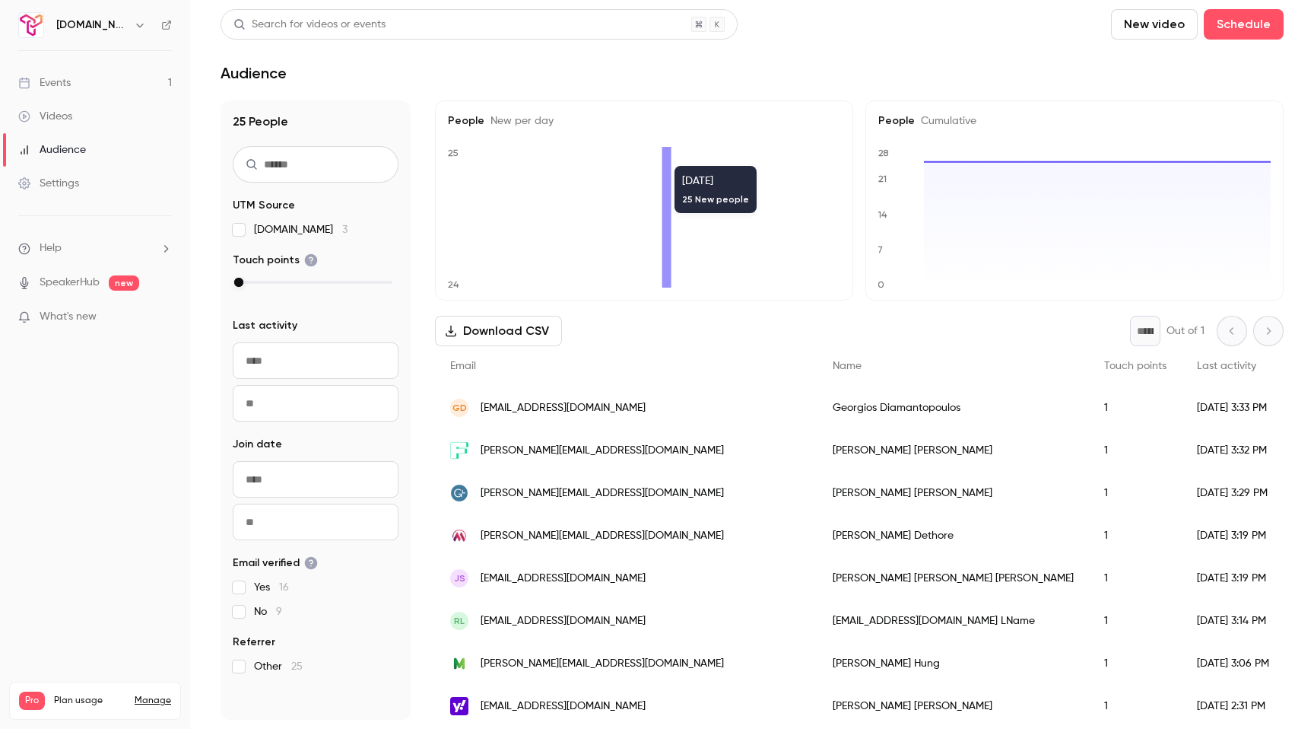
click at [78, 91] on link "Events 1" at bounding box center [95, 82] width 190 height 33
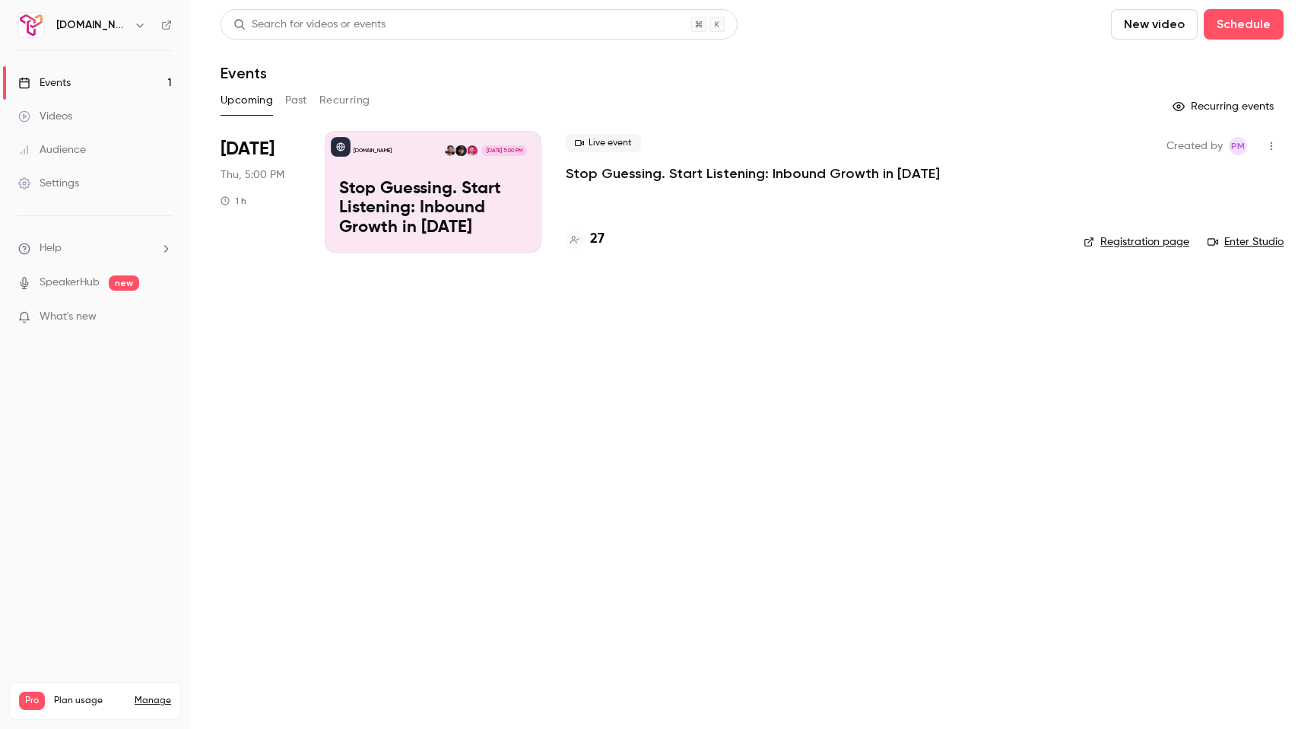
click at [1143, 242] on link "Registration page" at bounding box center [1137, 241] width 106 height 15
click at [147, 694] on link "Manage" at bounding box center [153, 700] width 37 height 12
